Goal: Information Seeking & Learning: Learn about a topic

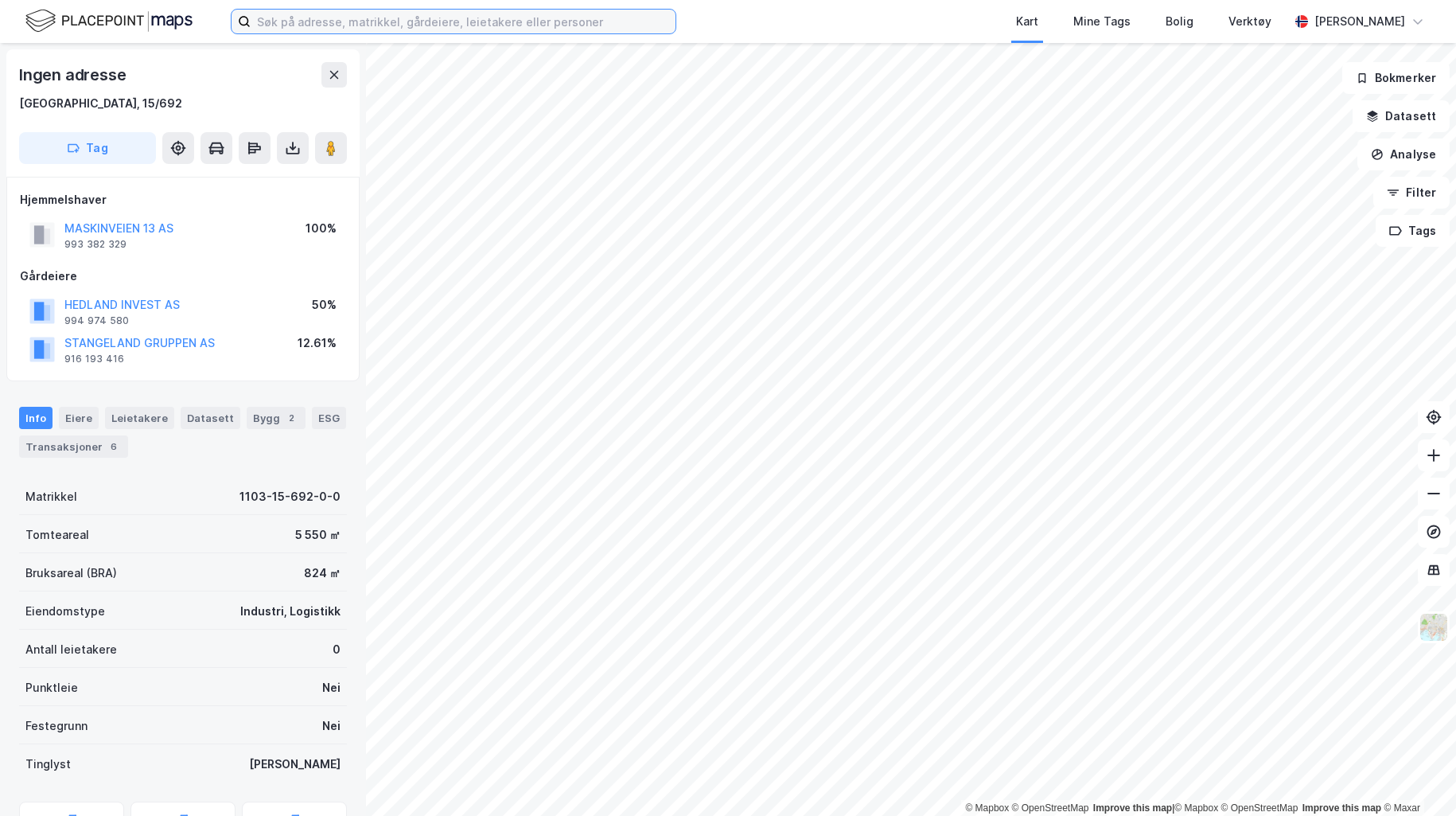
click at [469, 31] on input at bounding box center [463, 21] width 424 height 24
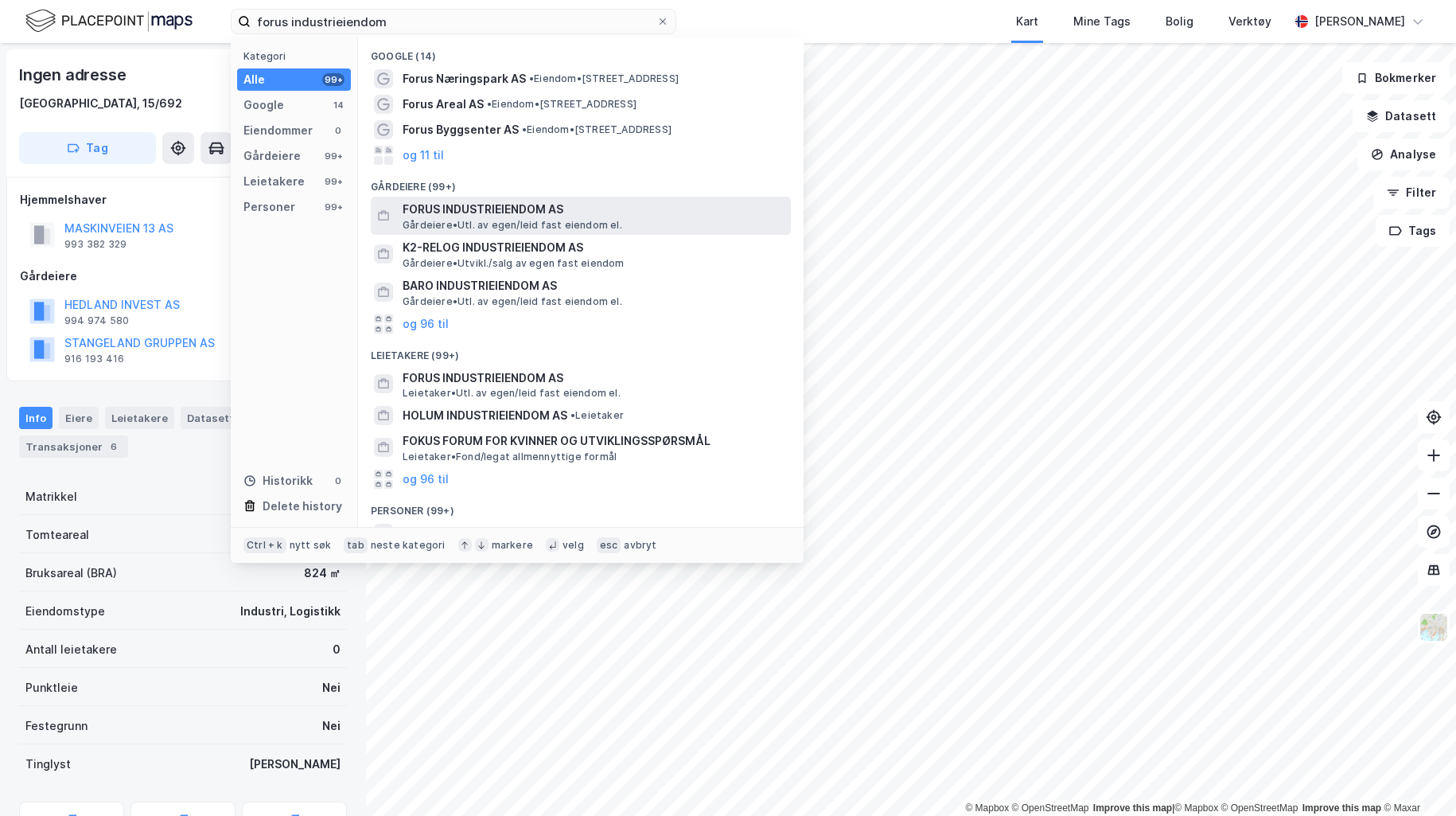
click at [460, 216] on span "FORUS INDUSTRIEIENDOM AS" at bounding box center [593, 209] width 382 height 19
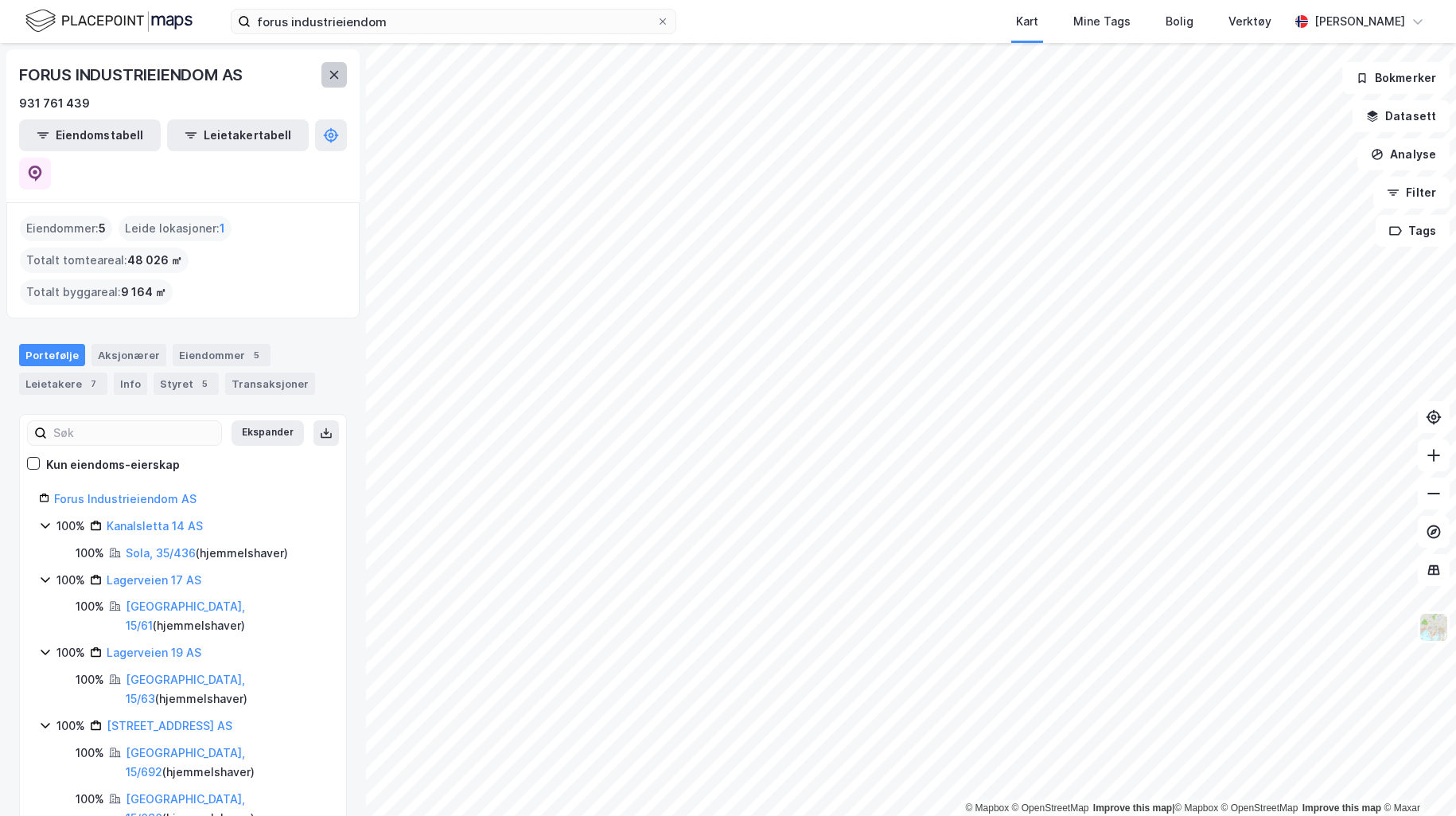
click at [331, 67] on button at bounding box center [334, 75] width 25 height 25
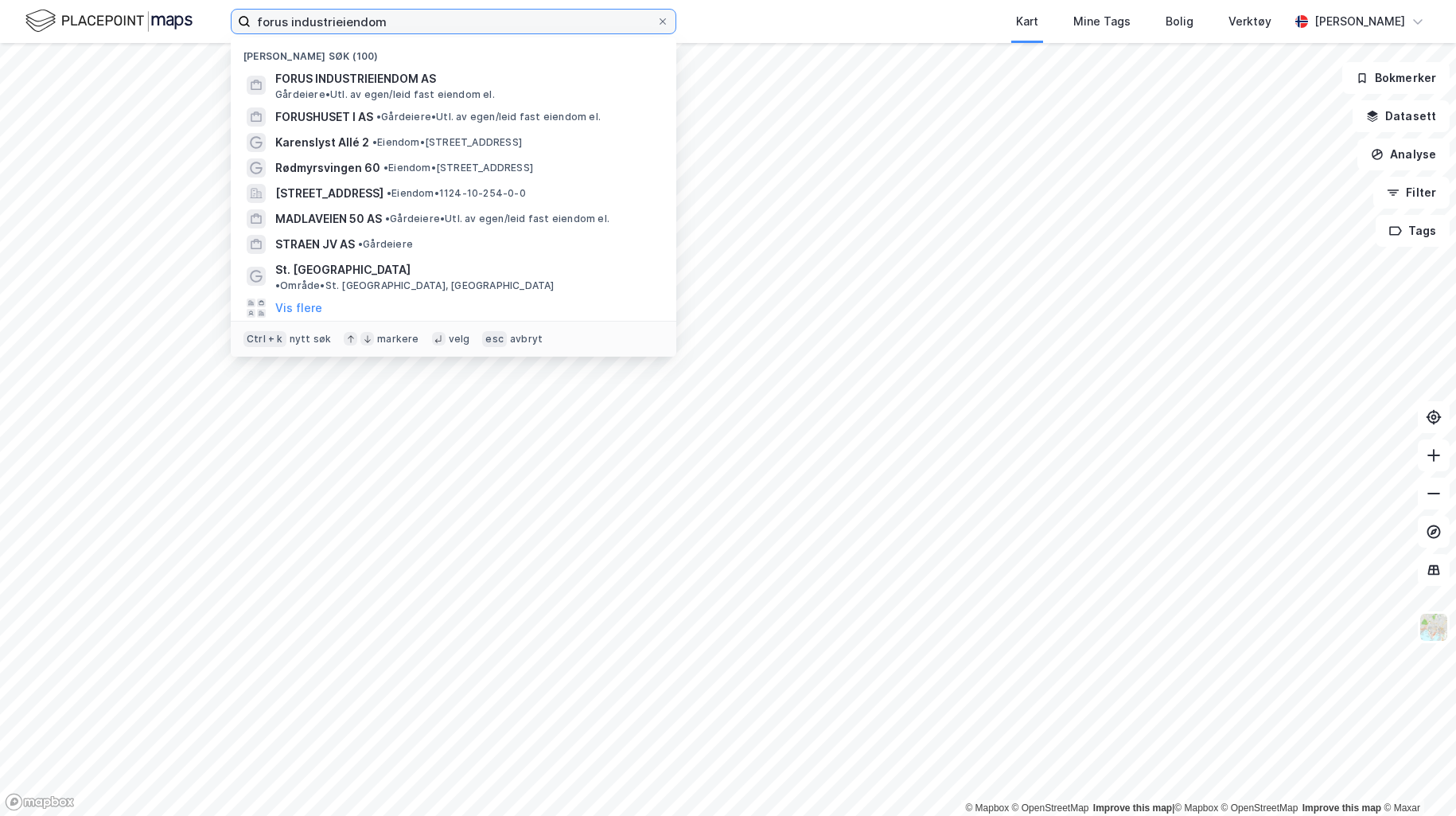
click at [394, 23] on input "forus industrieiendom" at bounding box center [454, 21] width 405 height 24
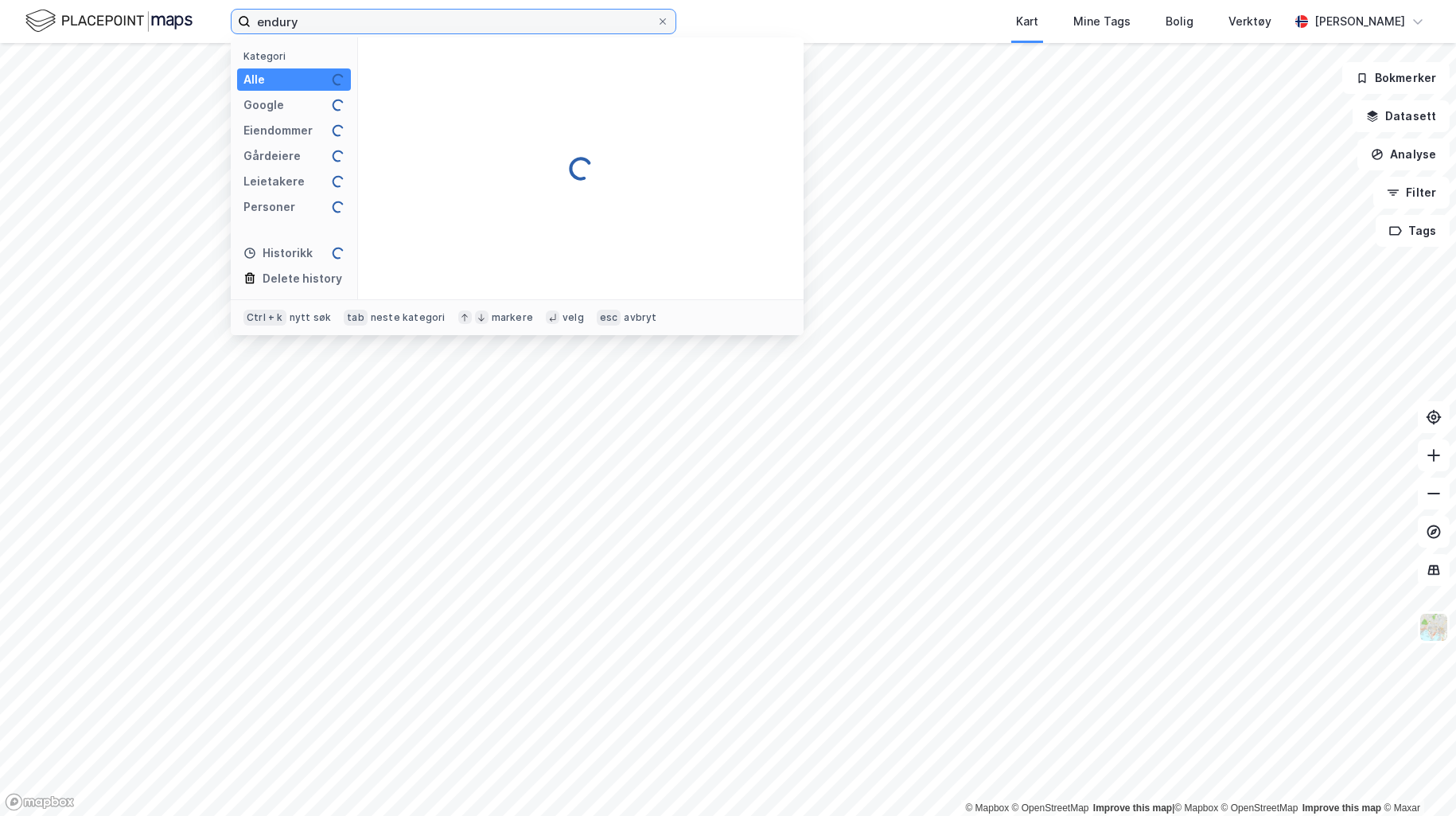
type input "endury"
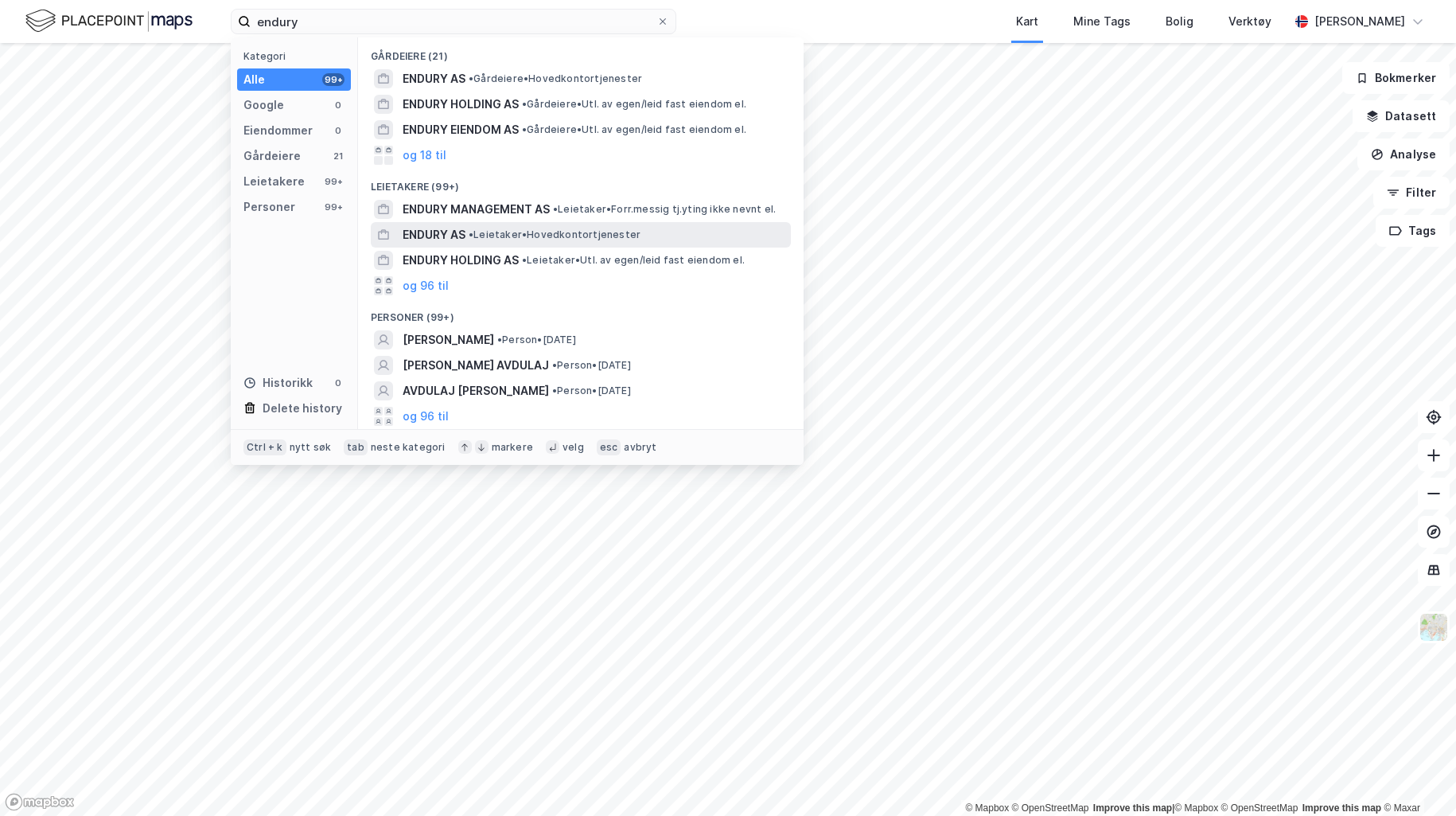
click at [465, 236] on span "ENDURY AS" at bounding box center [434, 235] width 63 height 19
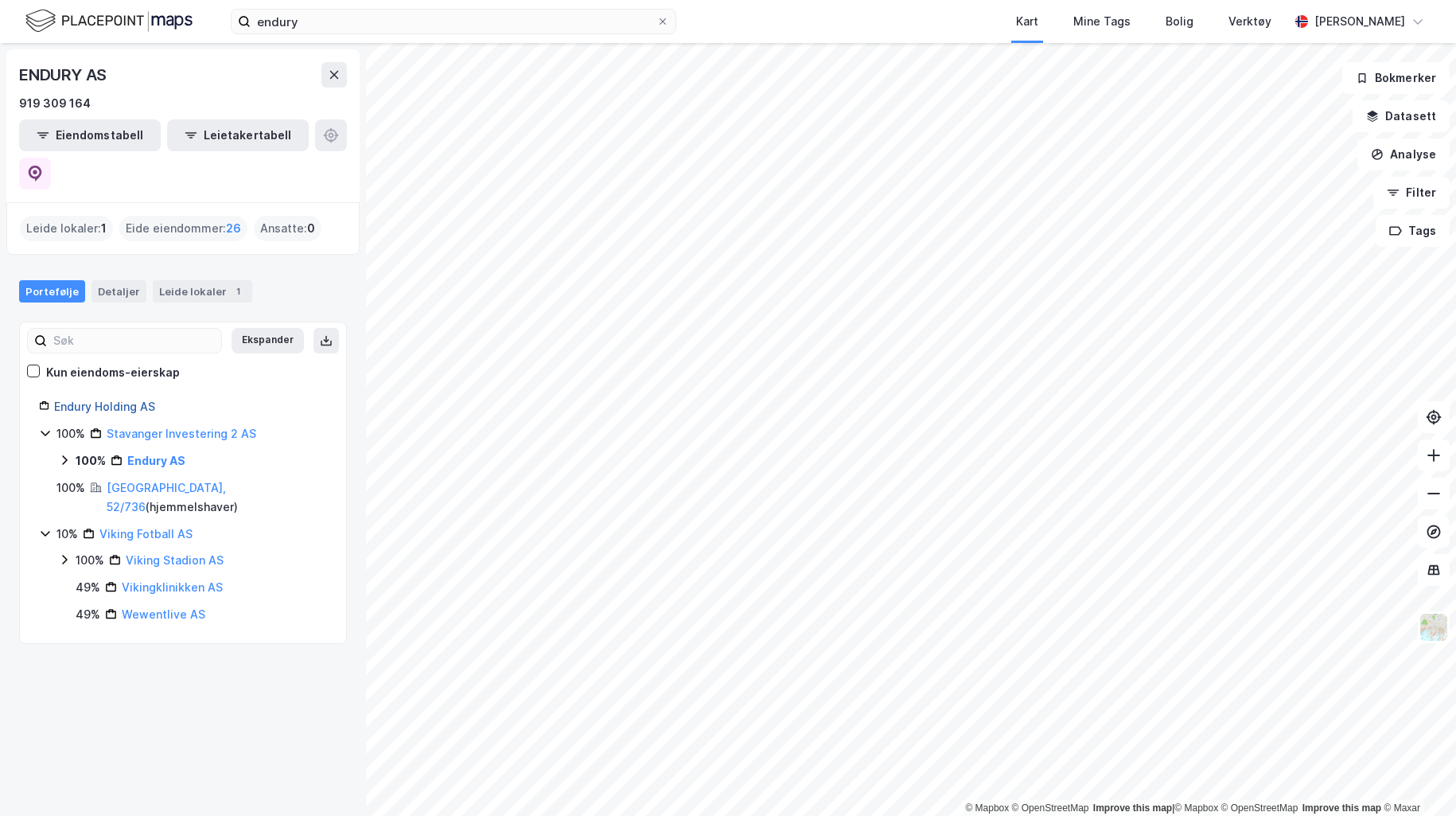
click at [66, 400] on link "Endury Holding AS" at bounding box center [104, 407] width 101 height 13
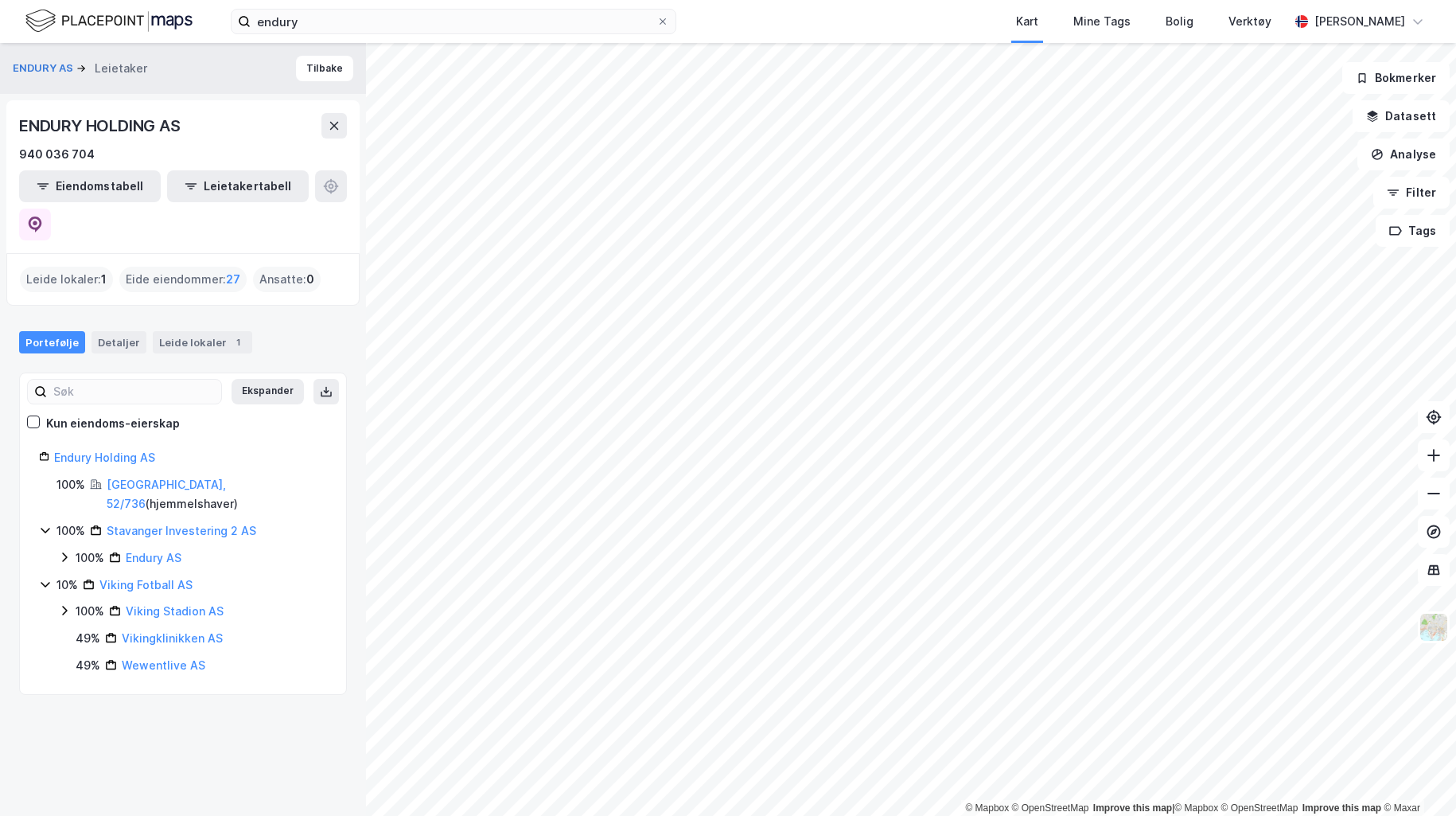
click at [184, 267] on div "Eide eiendommer : 27" at bounding box center [183, 279] width 127 height 25
click at [296, 67] on button "Tilbake" at bounding box center [324, 68] width 58 height 25
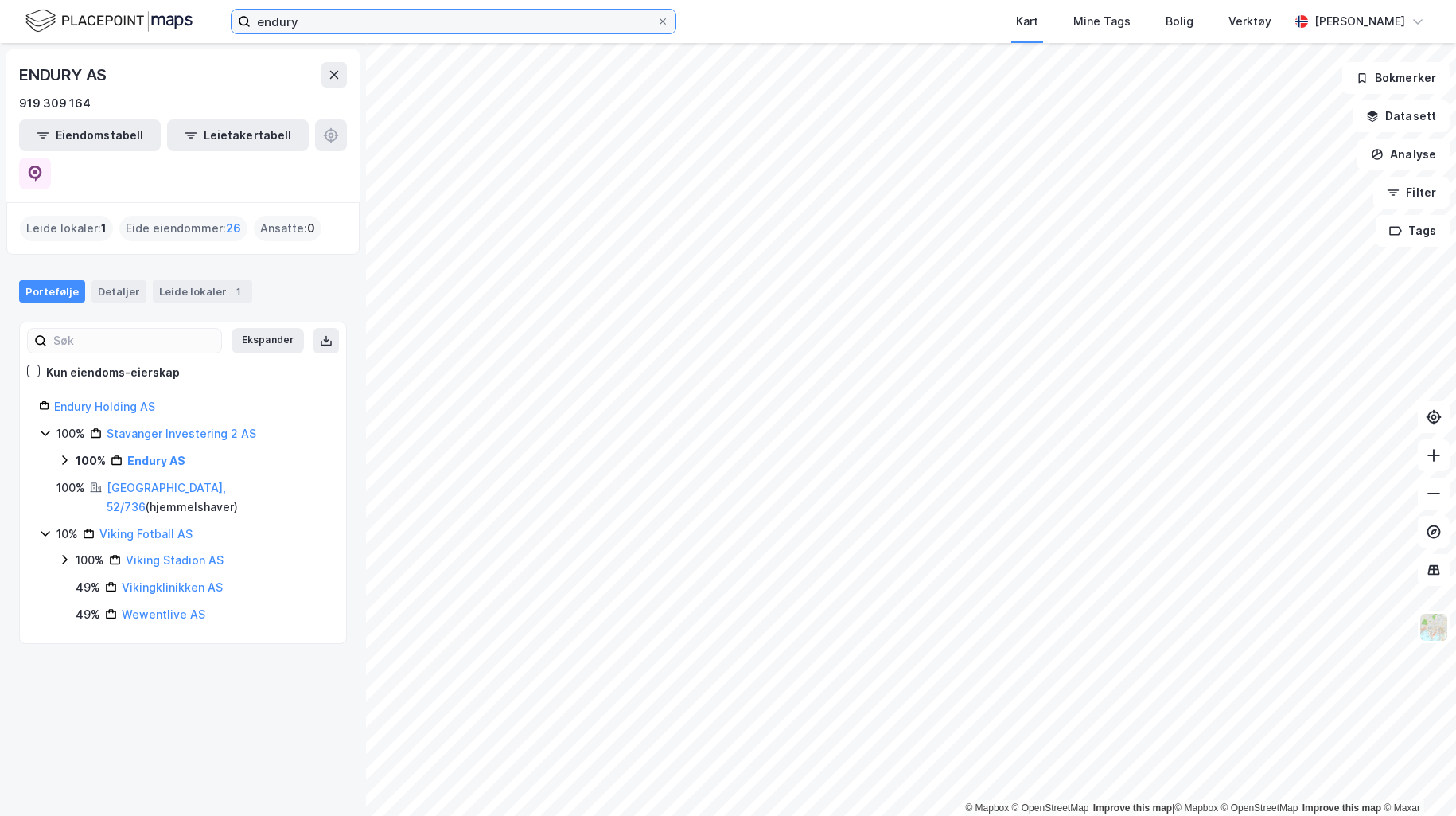
click at [321, 13] on input "endury" at bounding box center [454, 21] width 405 height 24
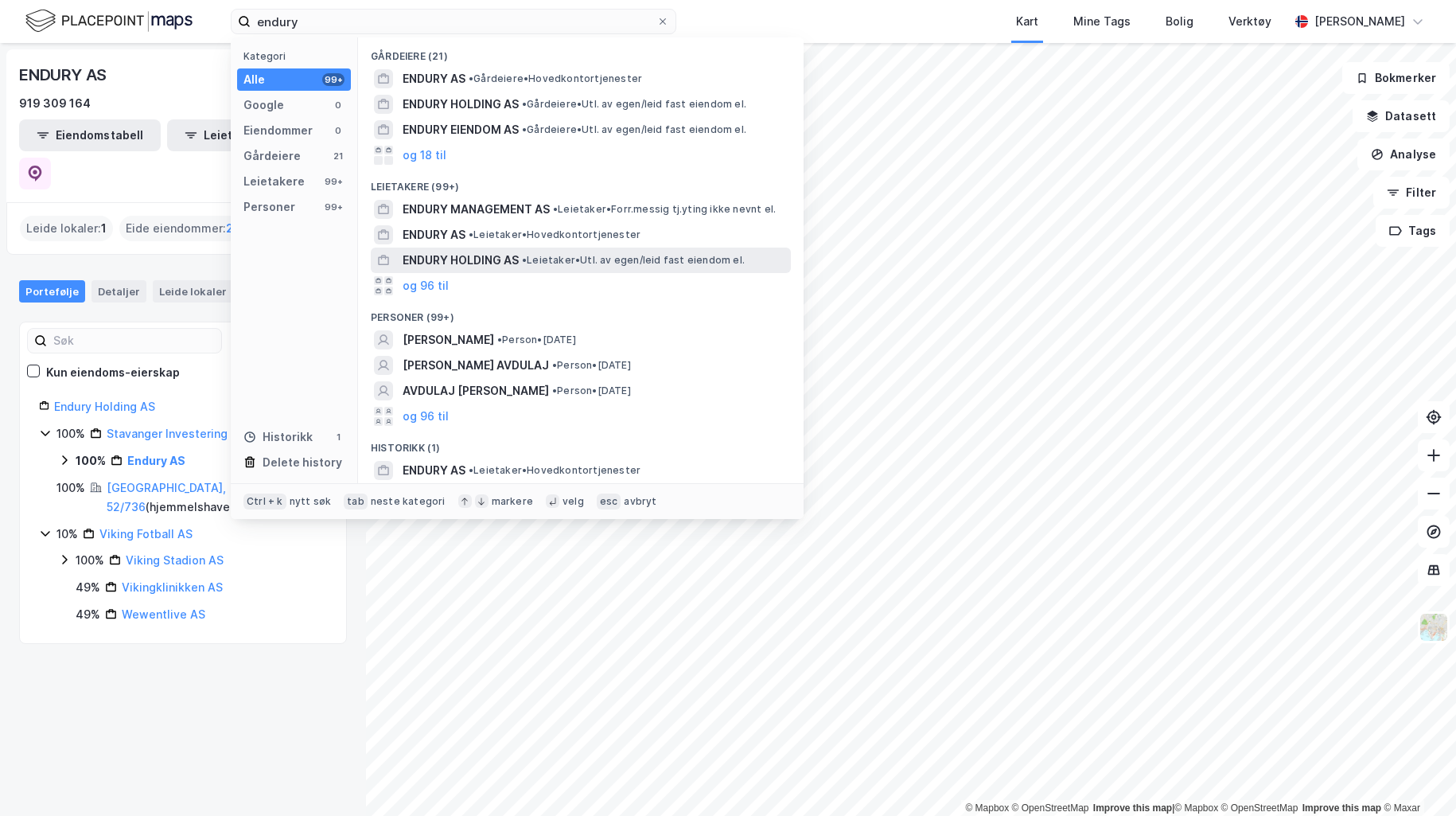
click at [460, 252] on span "ENDURY HOLDING AS" at bounding box center [460, 260] width 116 height 19
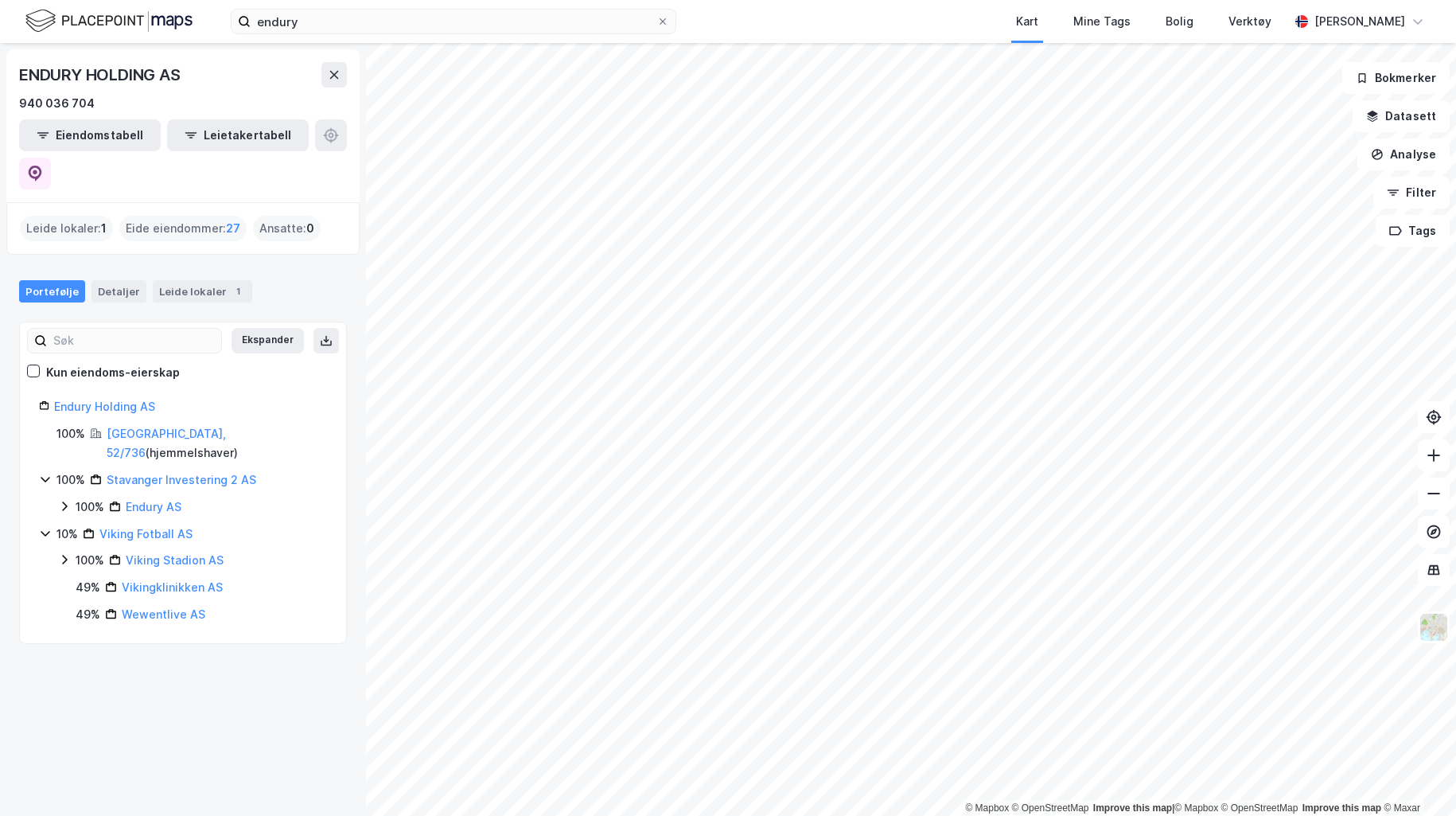
click at [178, 216] on div "Eide eiendommer : 27" at bounding box center [183, 228] width 127 height 25
click at [102, 125] on button "Eiendomstabell" at bounding box center [90, 136] width 141 height 32
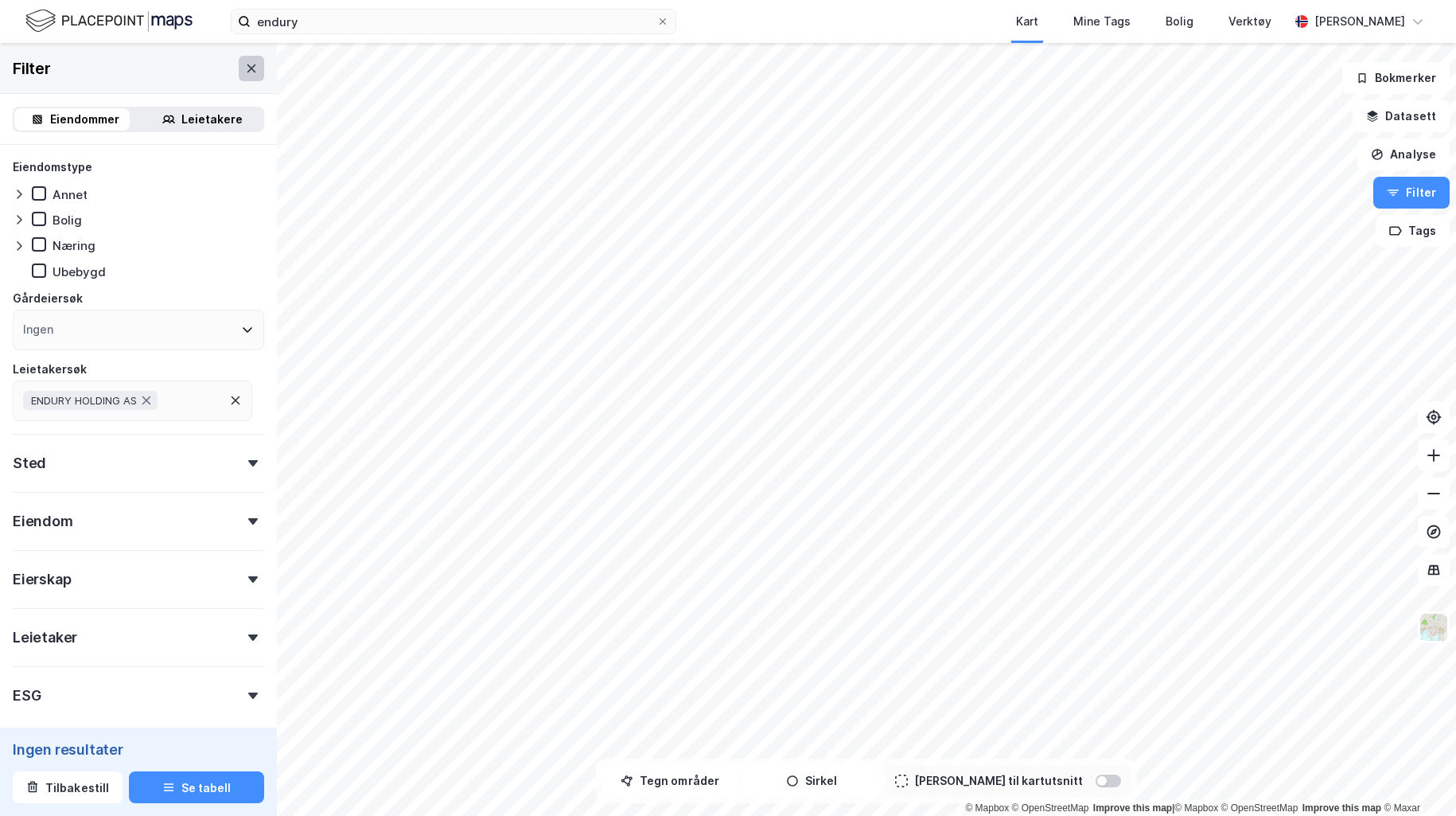
click at [245, 63] on icon at bounding box center [251, 68] width 12 height 12
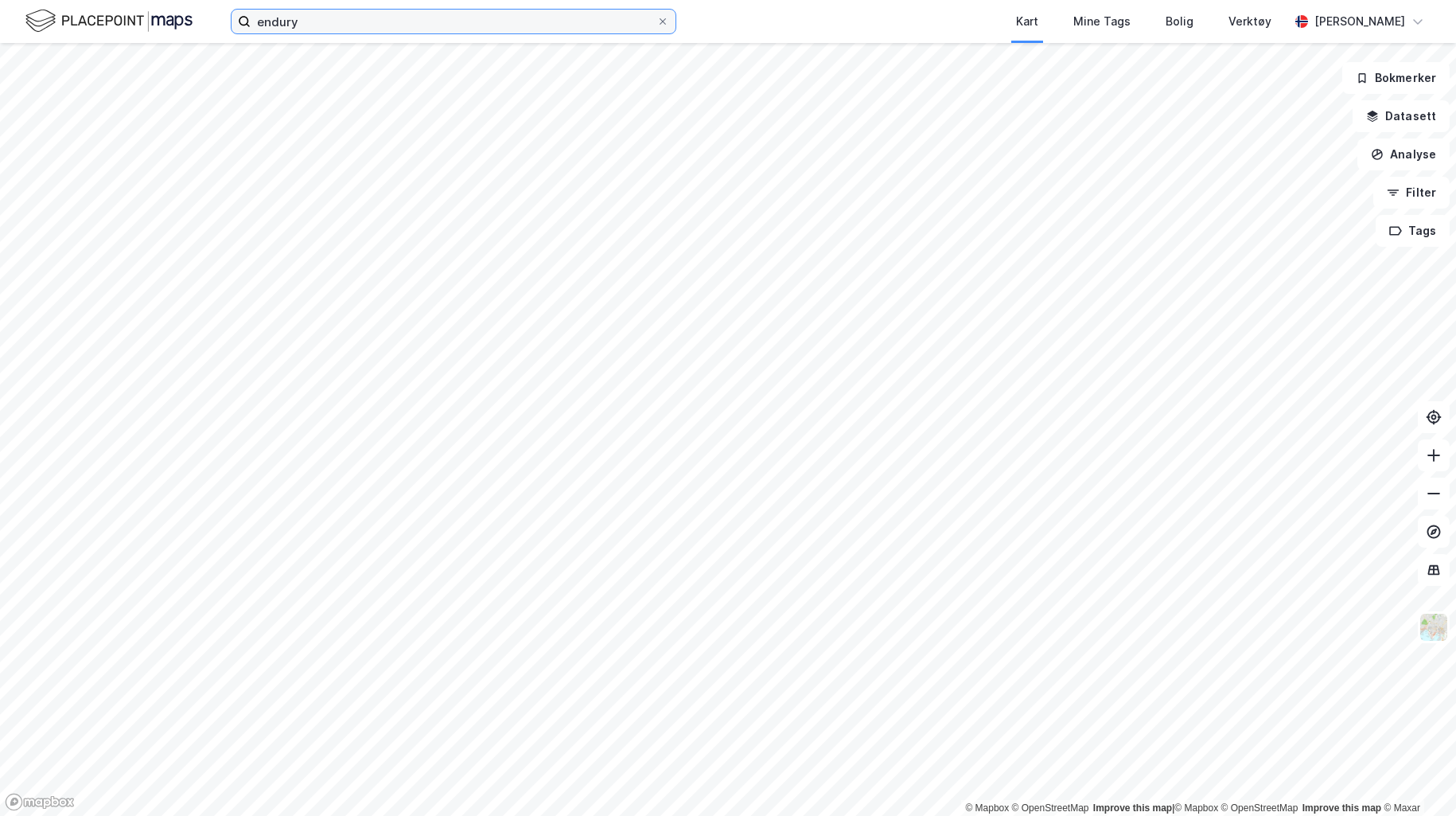
click at [343, 25] on input "endury" at bounding box center [454, 21] width 405 height 24
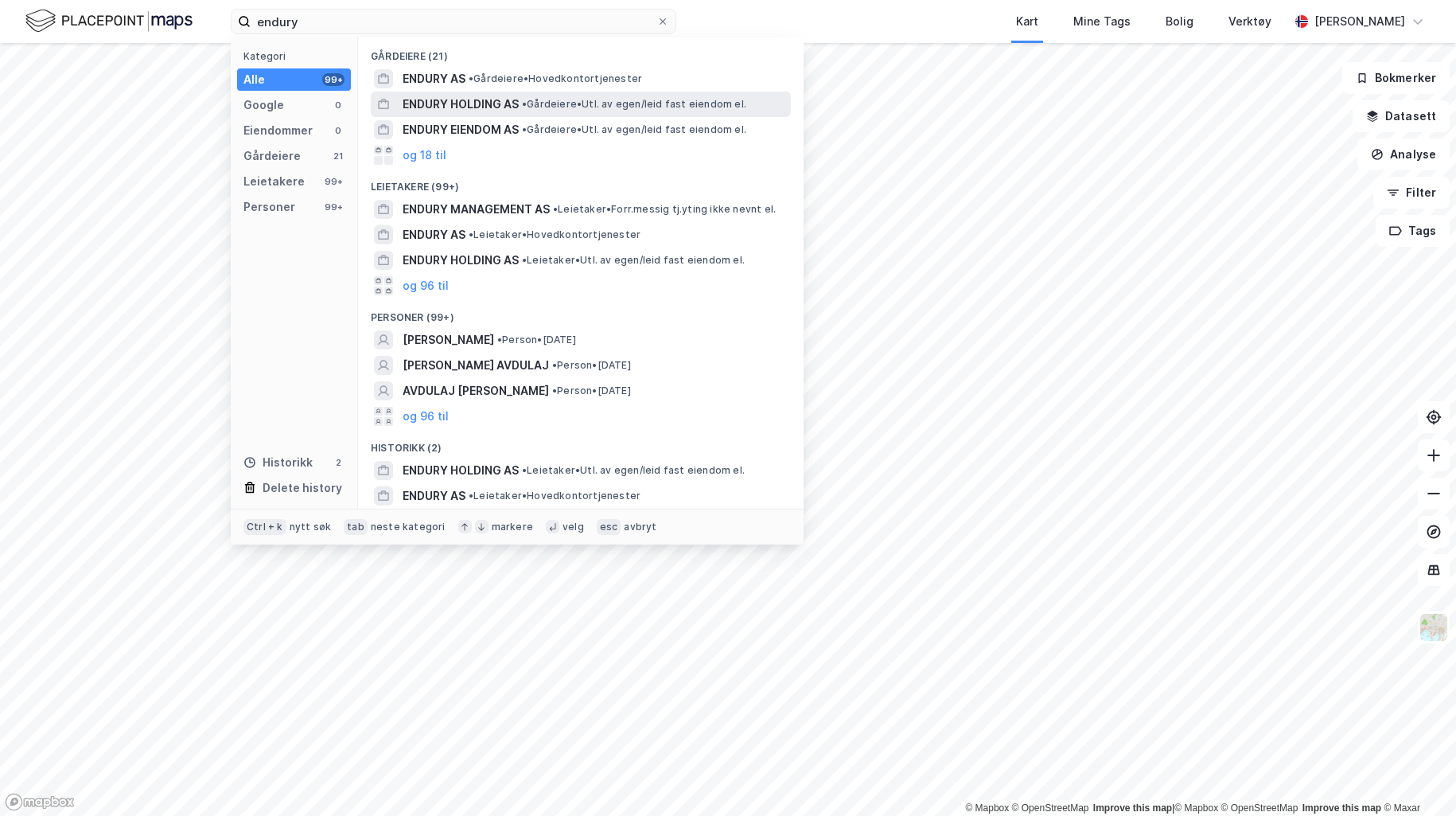
click at [450, 108] on span "ENDURY HOLDING AS" at bounding box center [460, 104] width 116 height 19
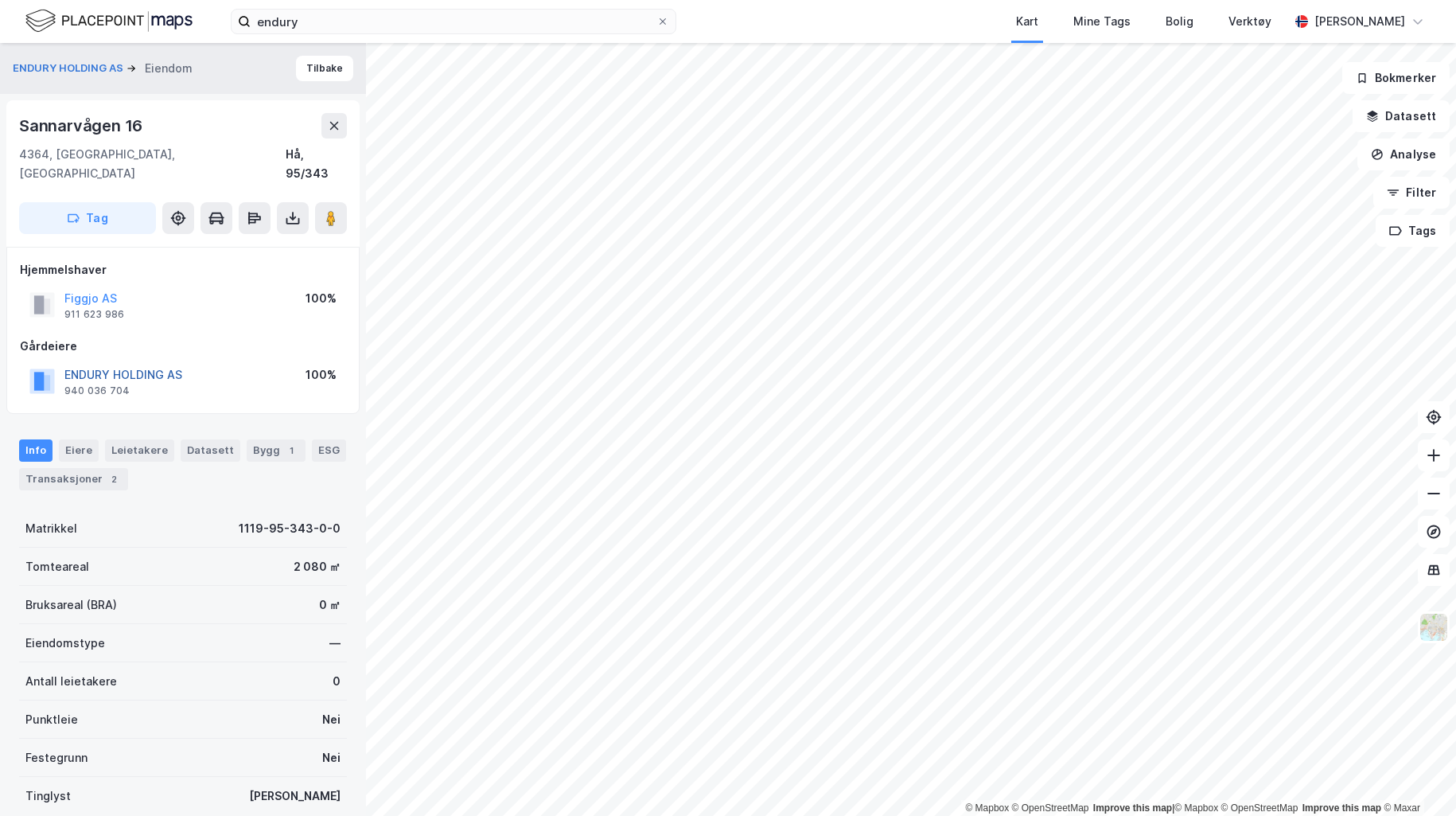
click at [0, 0] on button "ENDURY HOLDING AS" at bounding box center [0, 0] width 0 height 0
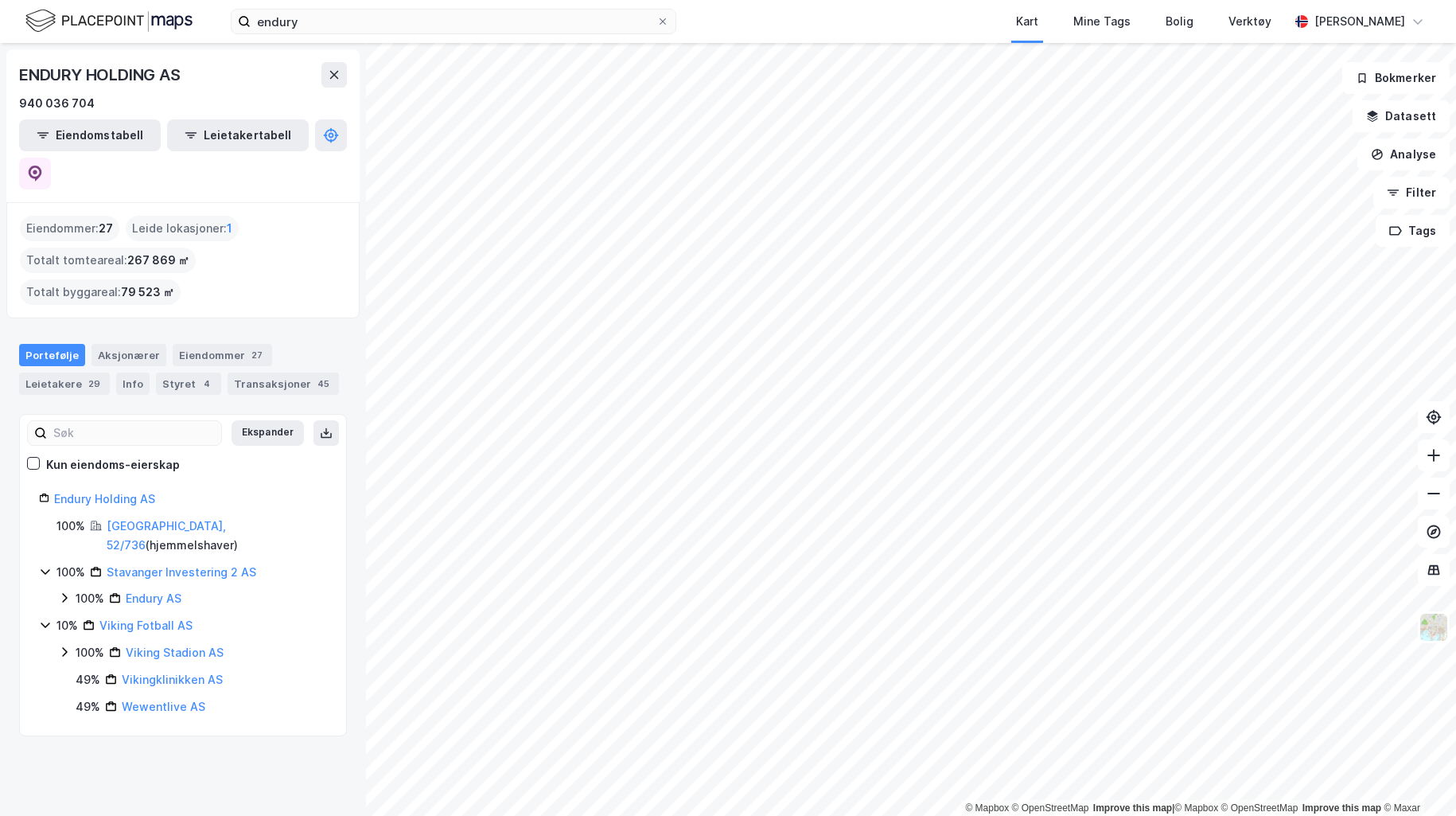
click at [1455, 815] on html "endury Kart Mine Tags Bolig Verktøy [PERSON_NAME] © Mapbox © OpenStreetMap Impr…" at bounding box center [728, 408] width 1456 height 816
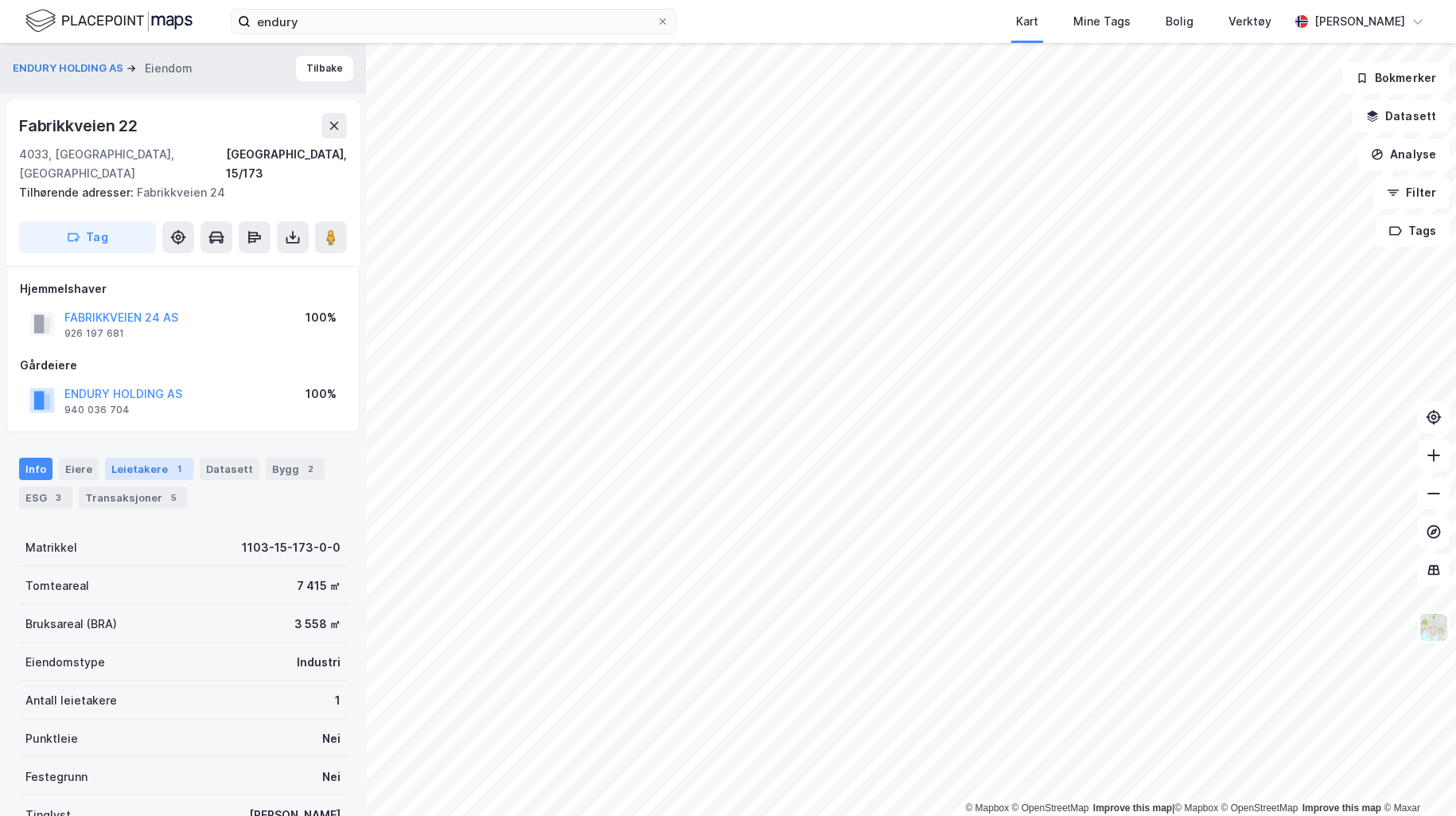
click at [120, 458] on div "Leietakere 1" at bounding box center [149, 469] width 89 height 23
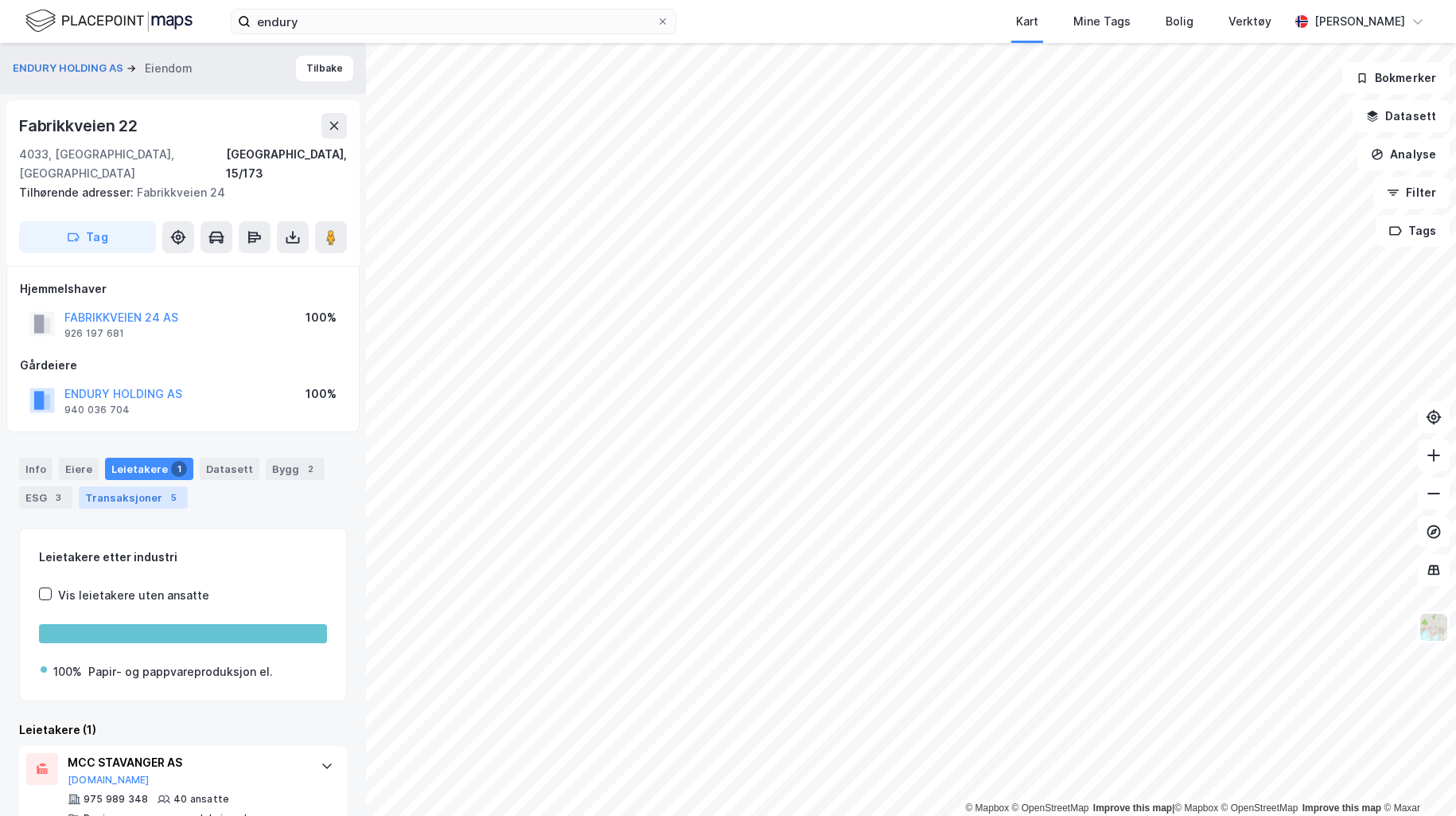
scroll to position [16, 0]
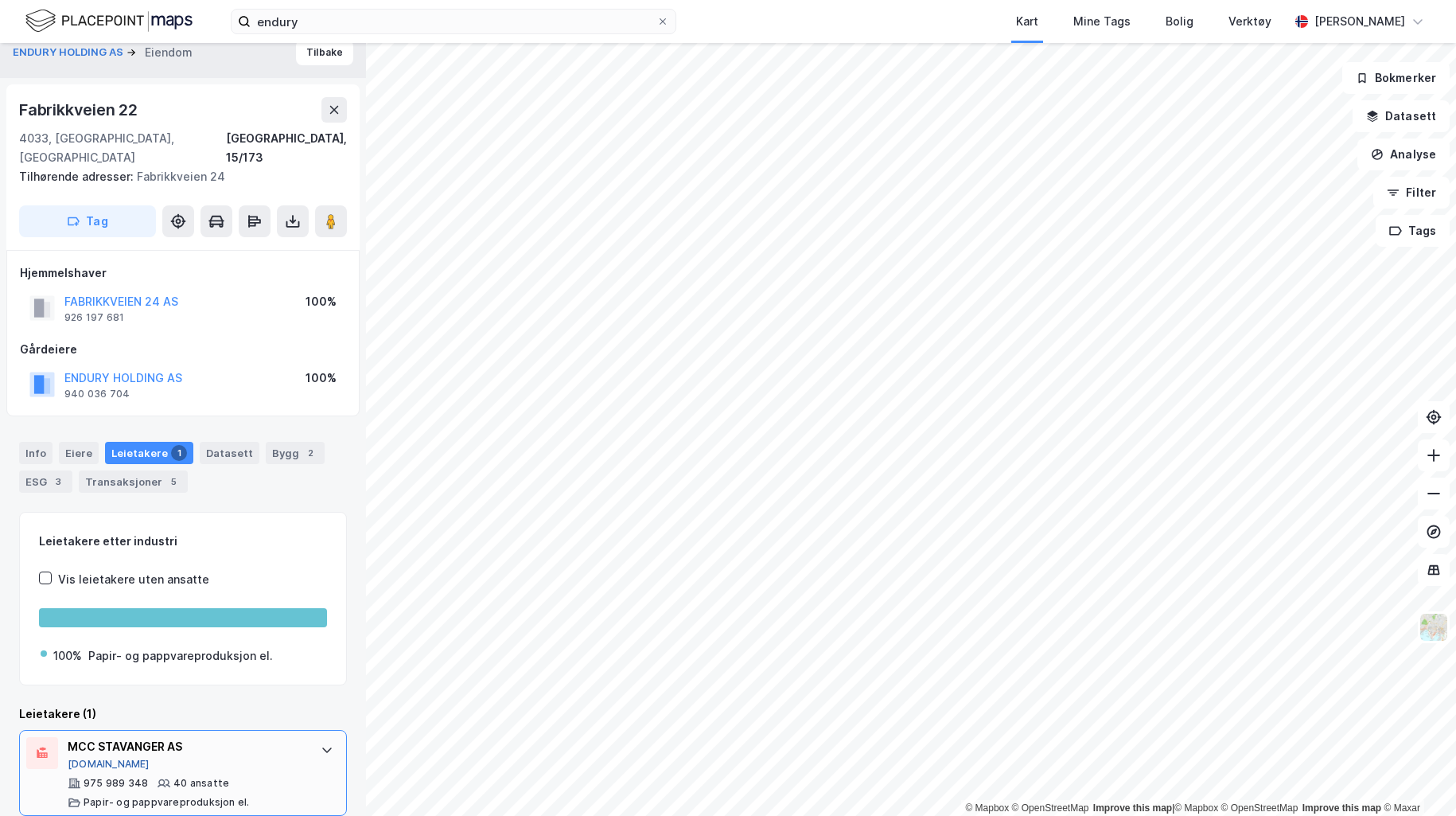
click at [81, 758] on button "[DOMAIN_NAME]" at bounding box center [108, 763] width 82 height 12
click at [140, 441] on div "Leietakere 1" at bounding box center [149, 453] width 89 height 23
click at [152, 737] on div "MCC STAVANGER AS" at bounding box center [186, 746] width 237 height 19
